Goal: Task Accomplishment & Management: Manage account settings

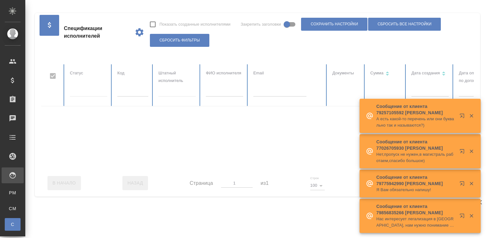
click at [282, 93] on input "text" at bounding box center [279, 92] width 53 height 9
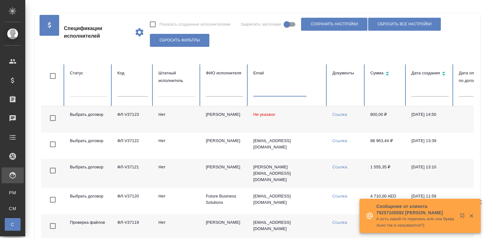
paste input "[EMAIL_ADDRESS][DOMAIN_NAME]"
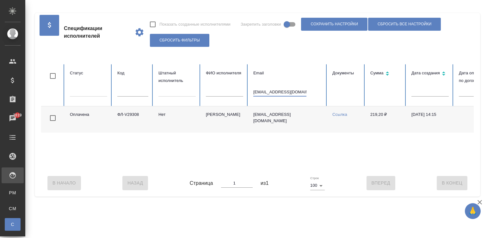
type input "spirnatalia@yandex.ru"
click at [228, 131] on td "Спиридонов Андрей Викторович" at bounding box center [224, 119] width 47 height 26
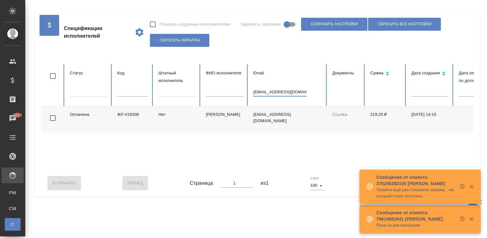
click at [288, 91] on input "spirnatalia@yandex.ru" at bounding box center [279, 92] width 53 height 9
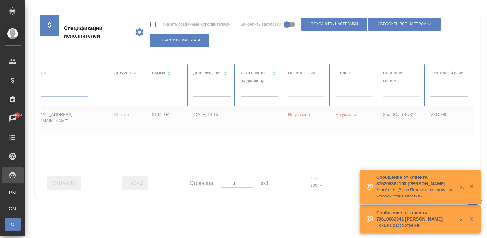
scroll to position [0, 244]
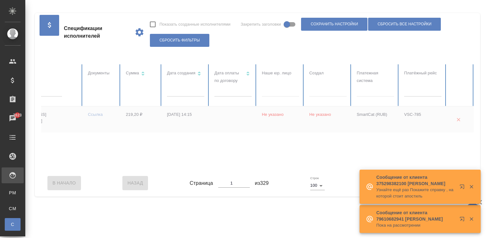
click at [362, 89] on div at bounding box center [135, 116] width 677 height 105
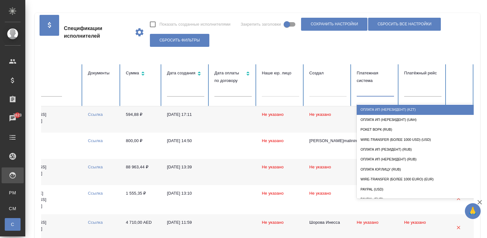
click at [360, 92] on input "text" at bounding box center [360, 90] width 1 height 4
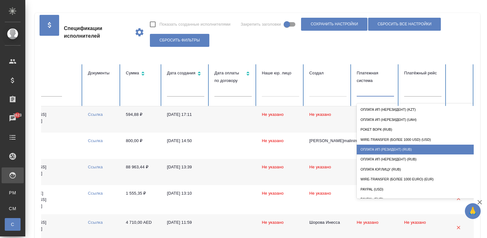
click at [392, 145] on div "Оплата ИП (резидент) (RUB)" at bounding box center [420, 150] width 127 height 10
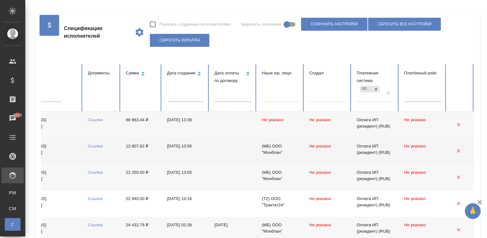
click at [181, 151] on td "12.08.2025, 10:56" at bounding box center [185, 151] width 47 height 26
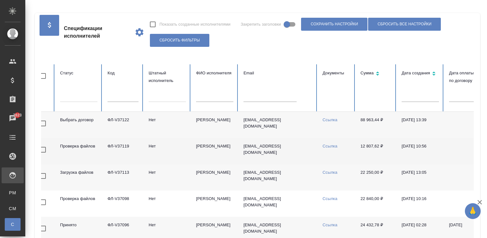
scroll to position [0, 0]
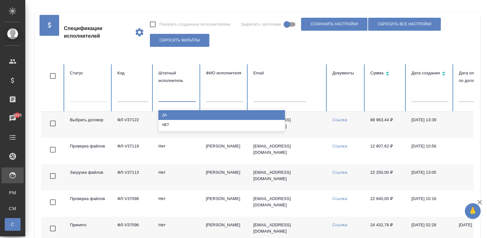
click at [163, 98] on div at bounding box center [176, 95] width 37 height 9
click at [177, 115] on div "Да" at bounding box center [221, 115] width 127 height 10
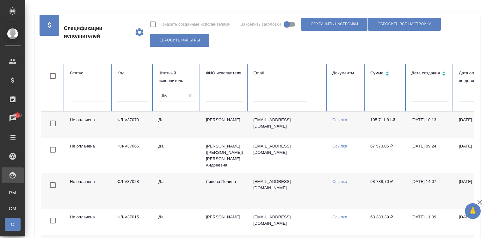
click at [403, 122] on td "105 711,81 ₽" at bounding box center [385, 125] width 41 height 26
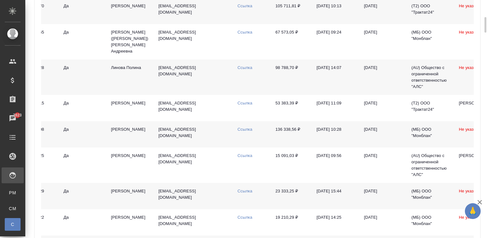
scroll to position [123, 0]
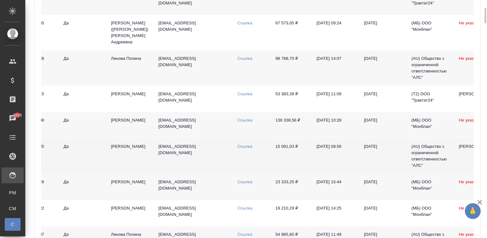
click at [316, 161] on td "28.07.2025, 09:56" at bounding box center [335, 155] width 47 height 35
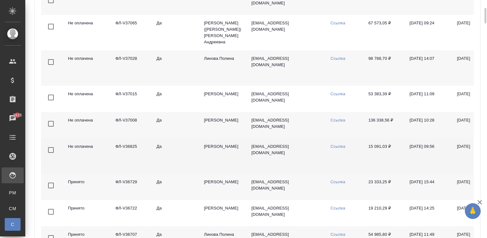
scroll to position [0, 0]
click at [337, 146] on link "Ссылка" at bounding box center [339, 146] width 15 height 5
drag, startPoint x: 368, startPoint y: 149, endPoint x: 389, endPoint y: 149, distance: 20.6
click at [389, 149] on td "15 091,03 ₽" at bounding box center [385, 155] width 41 height 35
copy td "15 091,03"
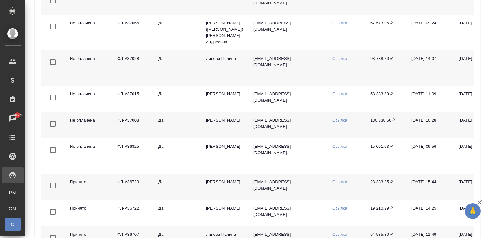
click at [330, 159] on td "Ссылка" at bounding box center [346, 155] width 38 height 35
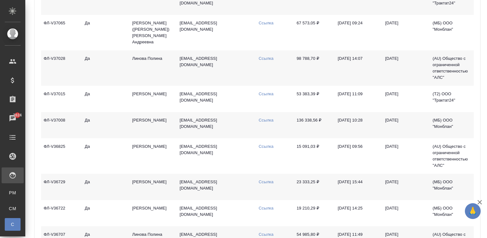
scroll to position [0, 79]
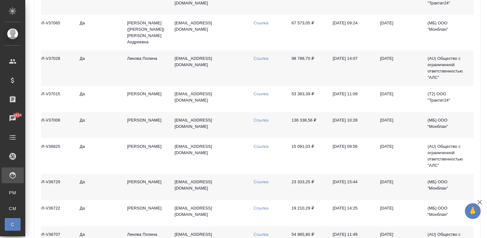
click at [199, 126] on td "a.martynova1@awatera.com" at bounding box center [209, 125] width 79 height 26
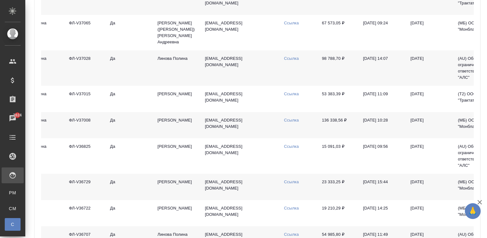
scroll to position [0, 47]
drag, startPoint x: 319, startPoint y: 119, endPoint x: 343, endPoint y: 122, distance: 24.0
click at [343, 122] on td "136 338,56 ₽" at bounding box center [338, 125] width 41 height 26
copy td "136 338,56"
click at [287, 119] on link "Ссылка" at bounding box center [292, 120] width 15 height 5
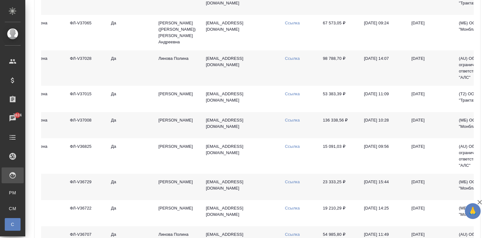
click at [180, 125] on td "Мартынова Александра Ивановна" at bounding box center [176, 125] width 47 height 26
click at [181, 127] on td "Мартынова Александра Ивановна" at bounding box center [176, 125] width 47 height 26
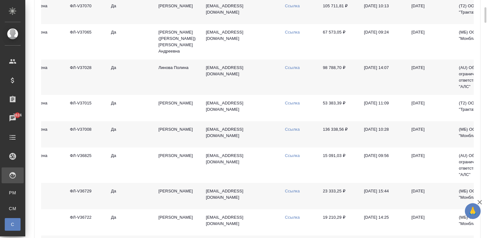
scroll to position [104, 0]
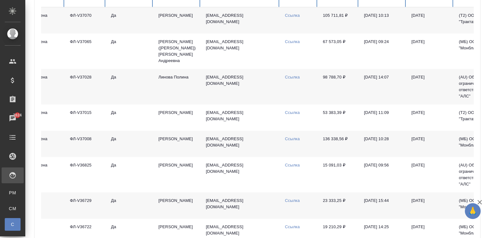
click at [118, 152] on td "Да" at bounding box center [129, 144] width 47 height 26
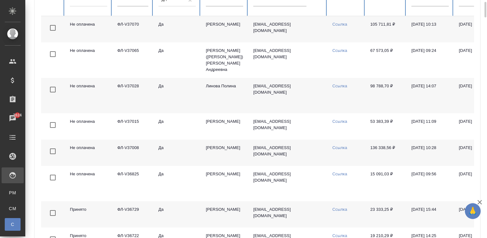
scroll to position [89, 0]
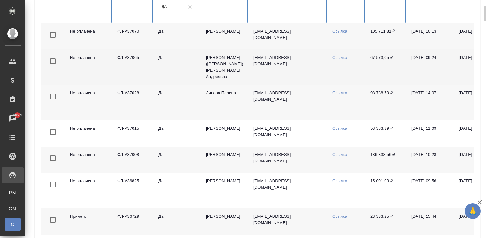
click at [299, 62] on td "a.vasileva1@awatera.com" at bounding box center [287, 66] width 79 height 35
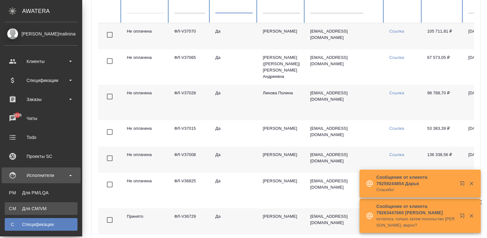
click at [11, 205] on div "Для CM/VM" at bounding box center [41, 208] width 66 height 6
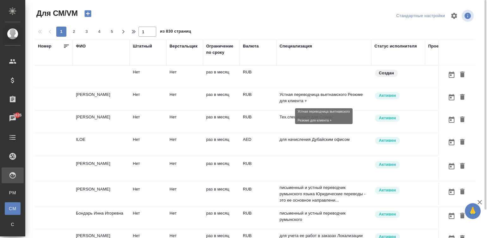
click at [322, 98] on p "Устная переводчица вьетнамского Резюме для клиента +" at bounding box center [324, 97] width 89 height 13
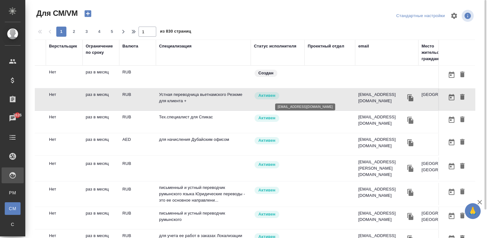
scroll to position [0, 241]
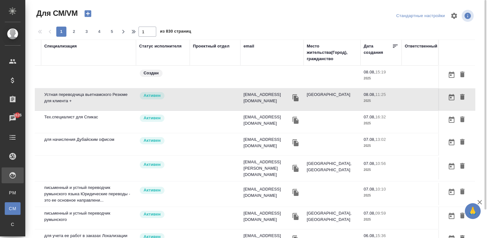
click at [244, 44] on div "email" at bounding box center [249, 46] width 11 height 6
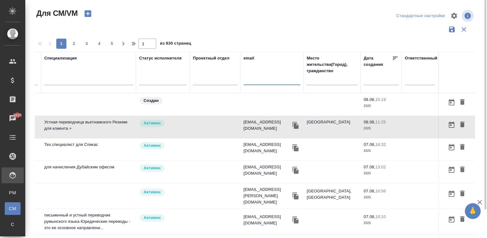
click at [256, 81] on input "text" at bounding box center [272, 81] width 57 height 8
paste input "m.simferopol@gmail.com"
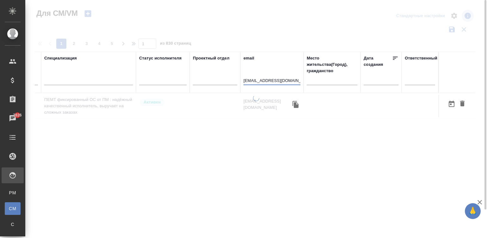
scroll to position [0, 235]
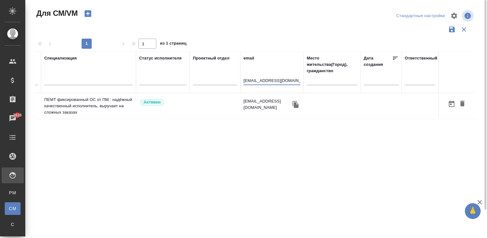
type input "m.simferopol@gmail.com"
click at [216, 105] on td at bounding box center [215, 106] width 51 height 22
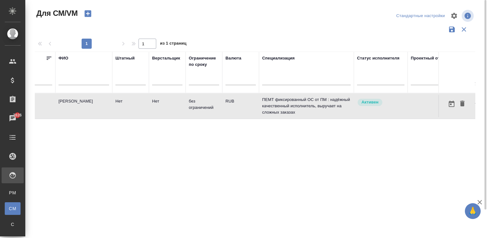
scroll to position [0, 0]
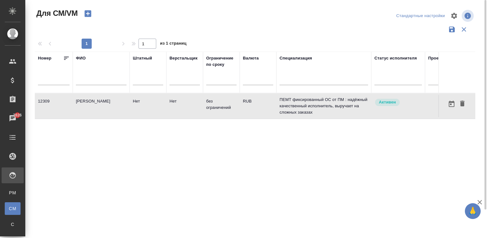
click at [216, 105] on td "без ограничений" at bounding box center [221, 106] width 37 height 22
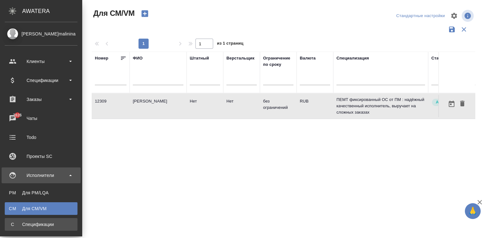
click at [11, 223] on div "Спецификации" at bounding box center [41, 224] width 66 height 6
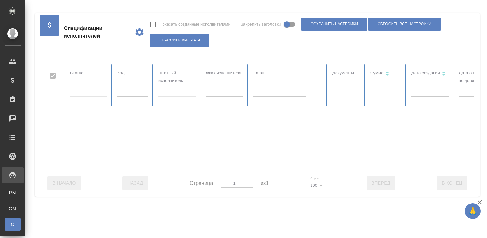
click at [137, 91] on div at bounding box center [379, 116] width 677 height 105
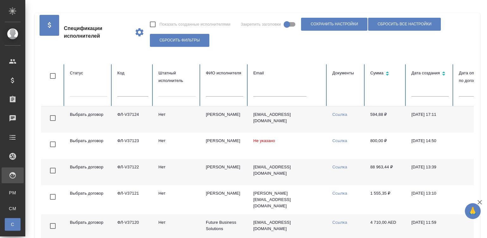
checkbox input "false"
click at [137, 91] on input "text" at bounding box center [132, 92] width 31 height 9
click at [124, 92] on input "text" at bounding box center [132, 92] width 31 height 9
paste input "ФЛ-V36430"
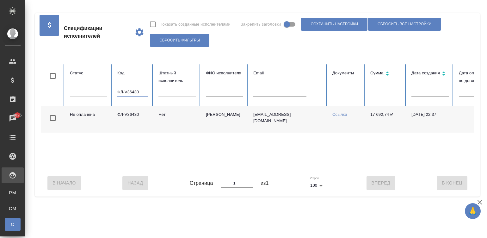
scroll to position [0, 244]
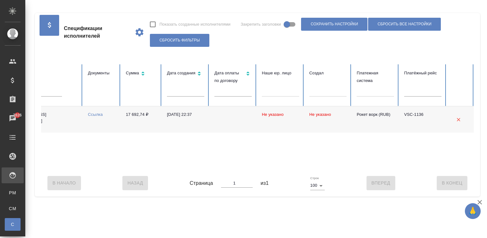
type input "ФЛ-V36430"
click at [139, 176] on div "В Начало Назад Страница 1 из 1 Строк 100 100 Вперед В Конец" at bounding box center [257, 183] width 433 height 27
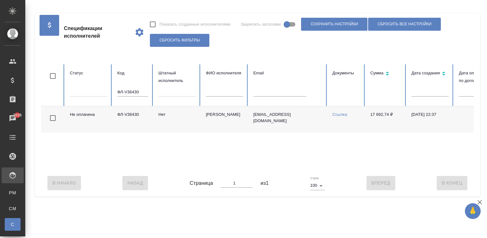
click at [142, 88] on input "ФЛ-V36430" at bounding box center [132, 92] width 31 height 9
click at [255, 120] on td "abd.elm@ya.ru" at bounding box center [287, 119] width 79 height 26
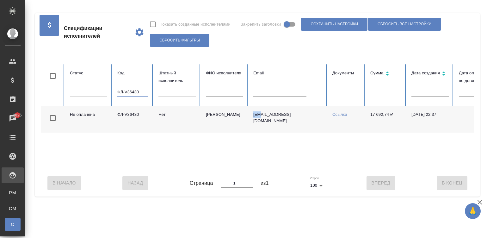
click at [125, 90] on input "ФЛ-V36430" at bounding box center [132, 92] width 31 height 9
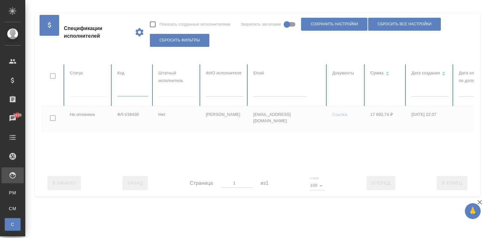
scroll to position [0, 244]
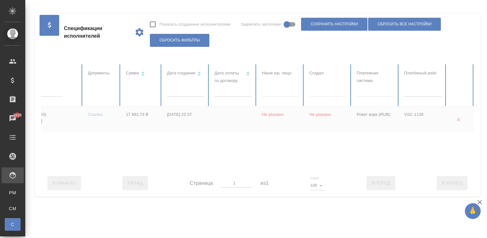
click at [379, 92] on div at bounding box center [135, 116] width 677 height 105
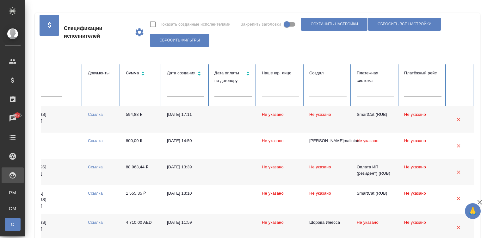
click at [145, 120] on td "594,88 ₽" at bounding box center [141, 119] width 41 height 26
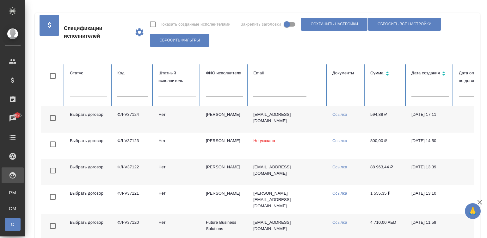
scroll to position [0, 0]
click at [135, 92] on input "text" at bounding box center [132, 92] width 31 height 9
click at [298, 125] on td "spirnatalia@yandex.ru" at bounding box center [287, 119] width 79 height 26
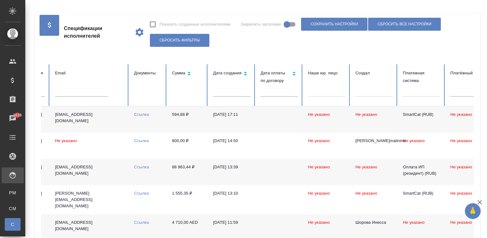
scroll to position [0, 244]
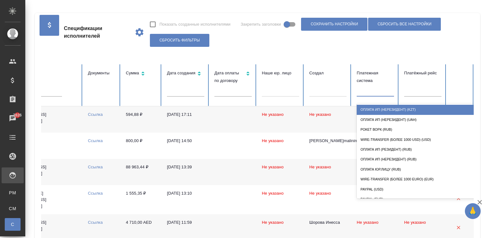
click at [368, 94] on div at bounding box center [375, 90] width 37 height 9
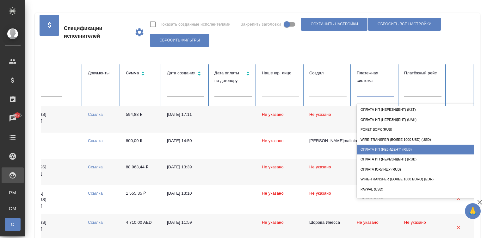
click at [393, 147] on div "Оплата ИП (резидент) (RUB)" at bounding box center [420, 150] width 127 height 10
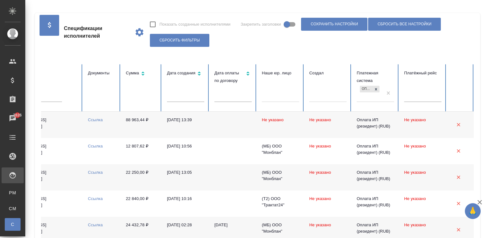
click at [234, 123] on td at bounding box center [232, 125] width 47 height 26
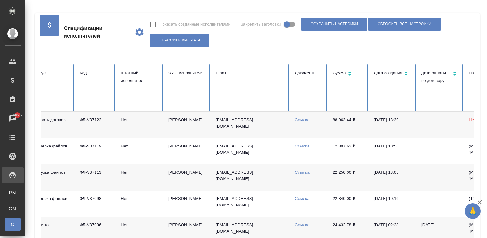
scroll to position [0, 0]
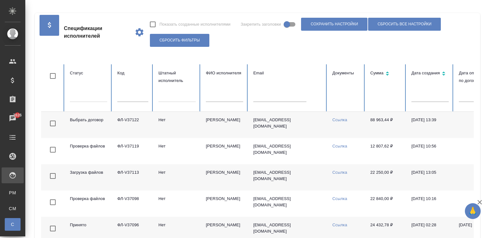
click at [155, 131] on td "Нет" at bounding box center [176, 125] width 47 height 26
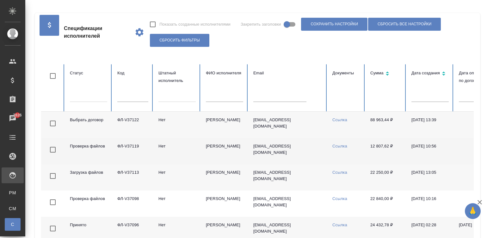
click at [184, 149] on td "Нет" at bounding box center [176, 151] width 47 height 26
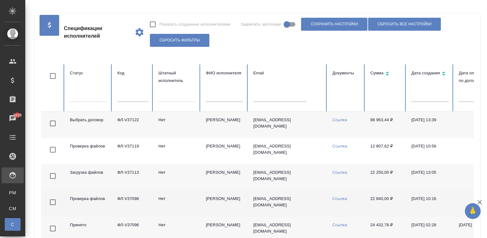
click at [240, 207] on td "Шарина Юлия Викторовна" at bounding box center [224, 203] width 47 height 26
click at [202, 203] on td "Шарина Юлия Викторовна" at bounding box center [224, 203] width 47 height 26
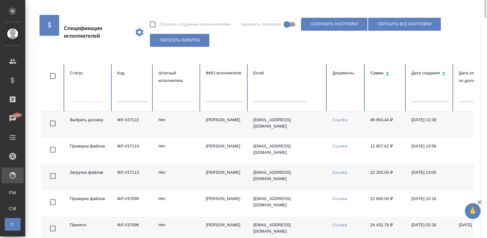
click at [141, 122] on td "ФЛ-V37122" at bounding box center [132, 125] width 41 height 26
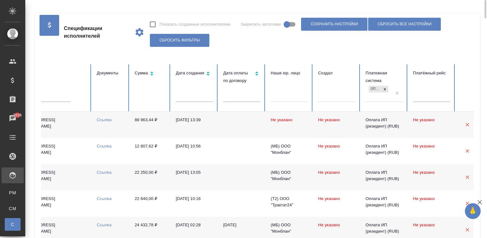
scroll to position [0, 244]
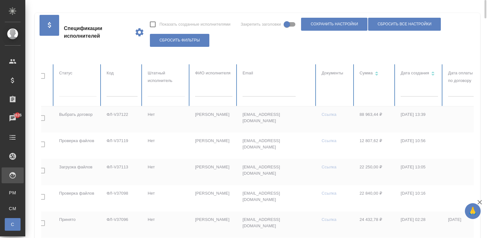
scroll to position [0, 0]
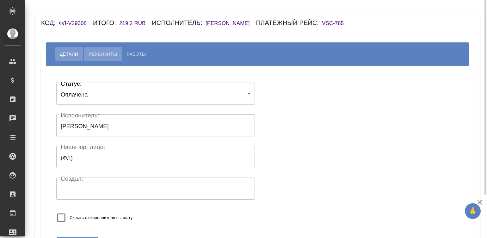
click at [107, 58] on button "Реквизиты" at bounding box center [103, 54] width 38 height 14
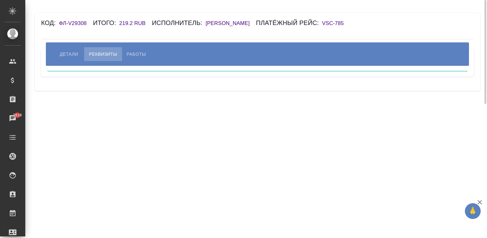
click at [250, 24] on h6 "Спиридонов Андрей Викторович" at bounding box center [231, 23] width 51 height 6
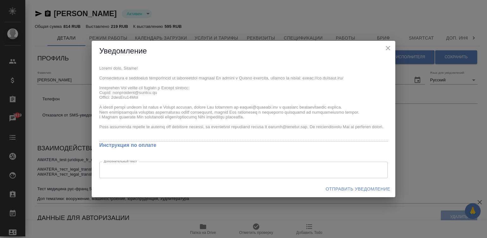
click at [98, 89] on div "x Инструкция по оплате Дополнительный текст x Дополнительный текст" at bounding box center [244, 120] width 304 height 119
click at [355, 186] on span "Отправить уведомление" at bounding box center [358, 189] width 65 height 8
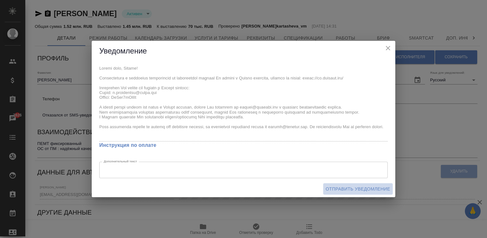
click at [355, 188] on span "Отправить уведомление" at bounding box center [358, 189] width 65 height 8
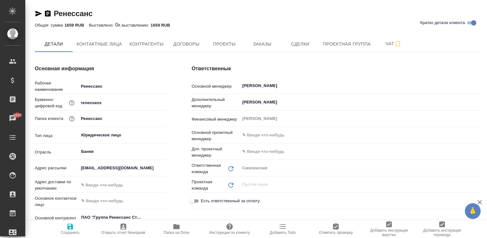
type textarea "x"
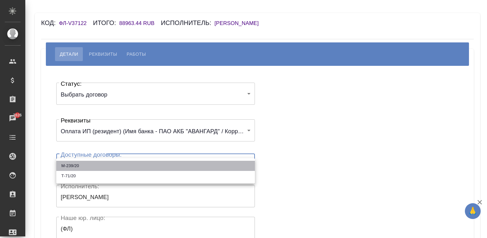
click at [77, 165] on li "М-239/20" at bounding box center [155, 166] width 199 height 10
type input "61ee810cc35fc078ebfd1f48"
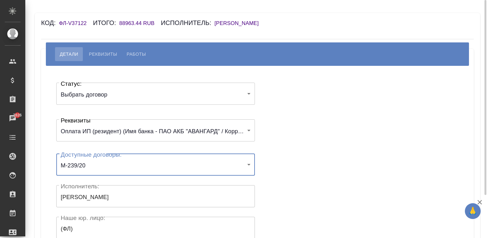
click at [340, 158] on div "Статус: Выбрать договор chooseContract Статус: Реквизиты Оплата ИП (резидент) (…" at bounding box center [257, 189] width 407 height 229
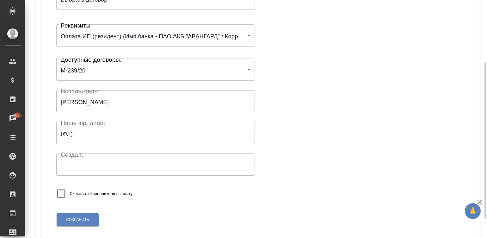
scroll to position [123, 0]
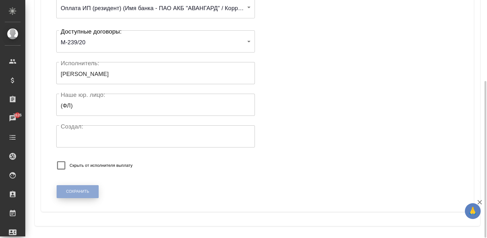
click at [77, 185] on button "Сохранить" at bounding box center [78, 191] width 42 height 13
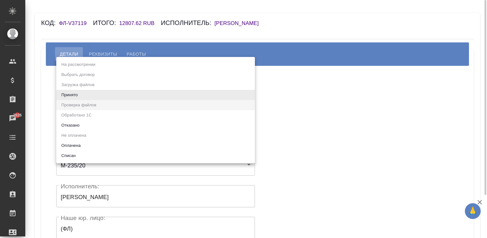
click at [122, 90] on body "🙏 .cls-1 fill:#fff; AWATERA [PERSON_NAME]malinina Клиенты Спецификации Заказы 2…" at bounding box center [243, 119] width 487 height 238
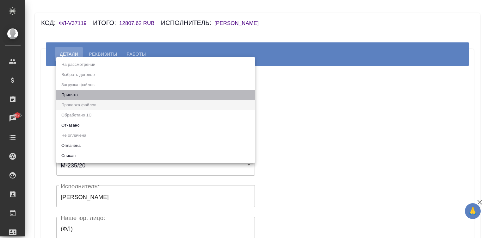
click at [75, 92] on li "Принято" at bounding box center [155, 95] width 199 height 10
type input "accepted"
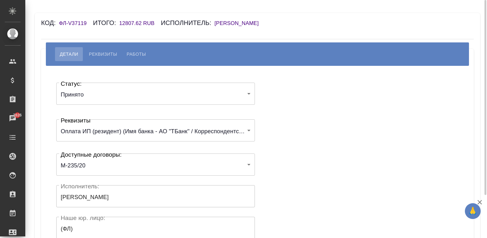
click at [263, 112] on div "Статус: Принято accepted Статус: Реквизиты Оплата ИП (резидент) (Имя банка - АО…" at bounding box center [257, 189] width 407 height 229
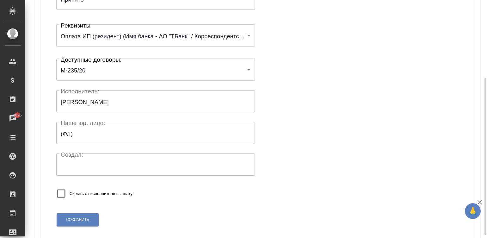
scroll to position [124, 0]
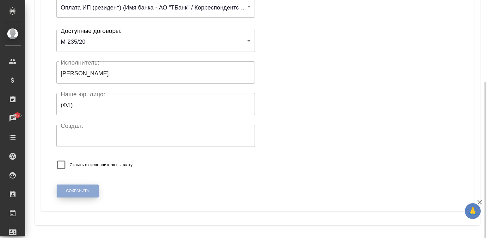
click at [72, 188] on span "Сохранить" at bounding box center [77, 190] width 23 height 5
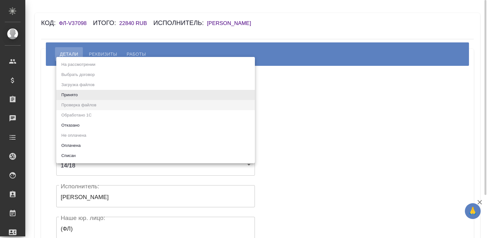
click at [80, 96] on body "🙏 .cls-1 fill:#fff; AWATERA [PERSON_NAME][PERSON_NAME] Спецификации Заказы Чаты…" at bounding box center [243, 119] width 487 height 238
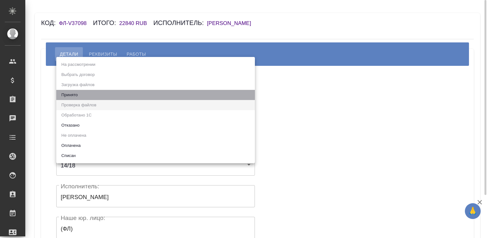
click at [80, 96] on li "Принято" at bounding box center [155, 95] width 199 height 10
type input "accepted"
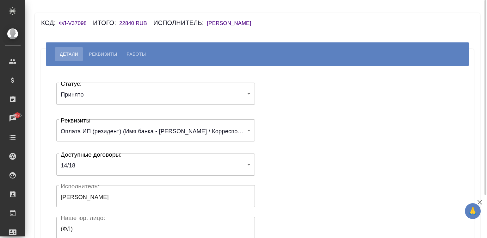
click at [320, 120] on div "Статус: Принято accepted Статус: Реквизиты Оплата ИП (резидент) (Имя банка - ПА…" at bounding box center [257, 189] width 407 height 229
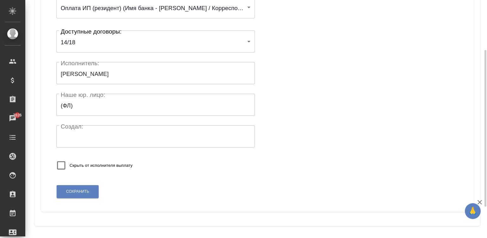
scroll to position [124, 0]
click at [81, 190] on span "Сохранить" at bounding box center [77, 190] width 23 height 5
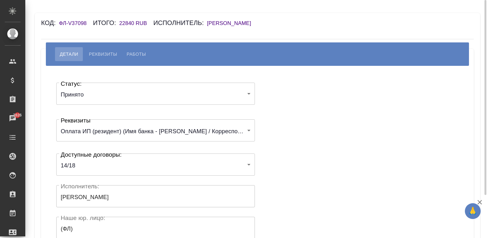
click at [417, 143] on div "Статус: Принято accepted Статус: Реквизиты Оплата ИП (резидент) (Имя банка - ПА…" at bounding box center [257, 189] width 407 height 229
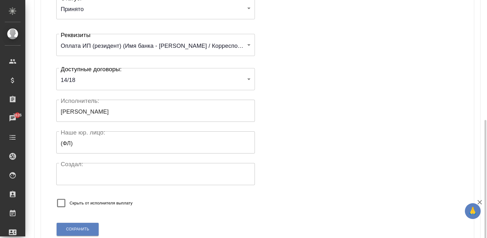
scroll to position [124, 0]
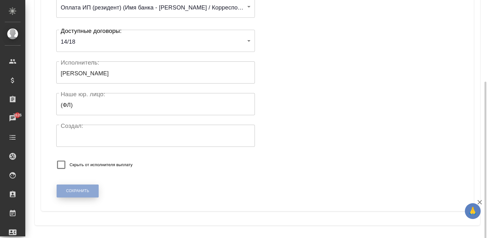
click at [66, 188] on span "Сохранить" at bounding box center [77, 190] width 23 height 5
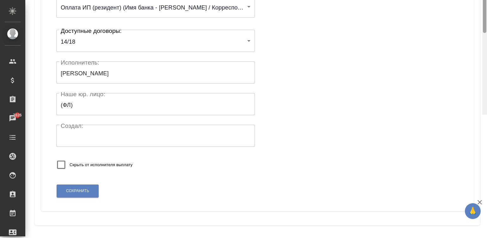
scroll to position [0, 0]
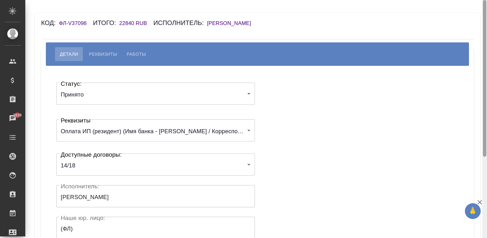
click at [486, 11] on div at bounding box center [484, 119] width 5 height 238
click at [345, 112] on div "Статус: Принято accepted Статус: Реквизиты Оплата ИП (резидент) (Имя банка - ПА…" at bounding box center [257, 189] width 407 height 229
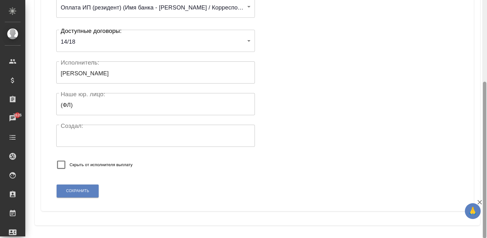
click at [483, 176] on div at bounding box center [484, 119] width 5 height 238
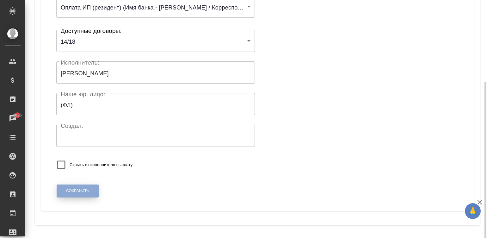
click at [67, 189] on span "Сохранить" at bounding box center [77, 190] width 23 height 5
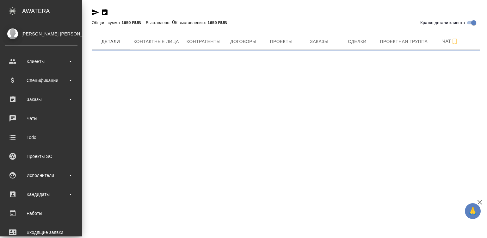
click at [13, 176] on div "Исполнители" at bounding box center [41, 174] width 73 height 9
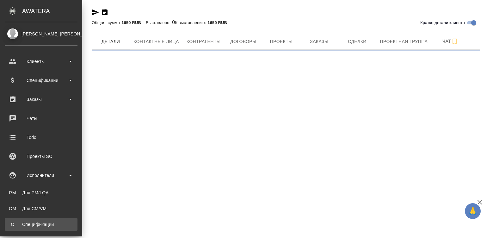
click at [41, 221] on div "Спецификации" at bounding box center [41, 224] width 66 height 6
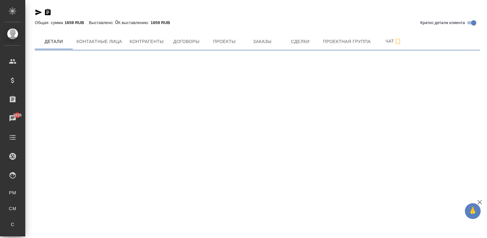
click at [238, 9] on div "Кратко детали клиента" at bounding box center [257, 13] width 445 height 8
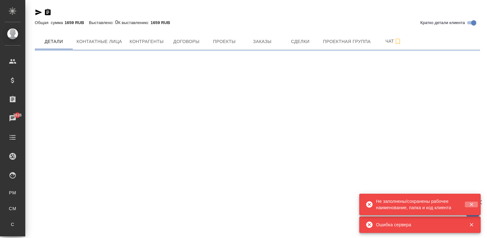
click at [468, 203] on button "button" at bounding box center [471, 204] width 13 height 6
